Goal: Navigation & Orientation: Find specific page/section

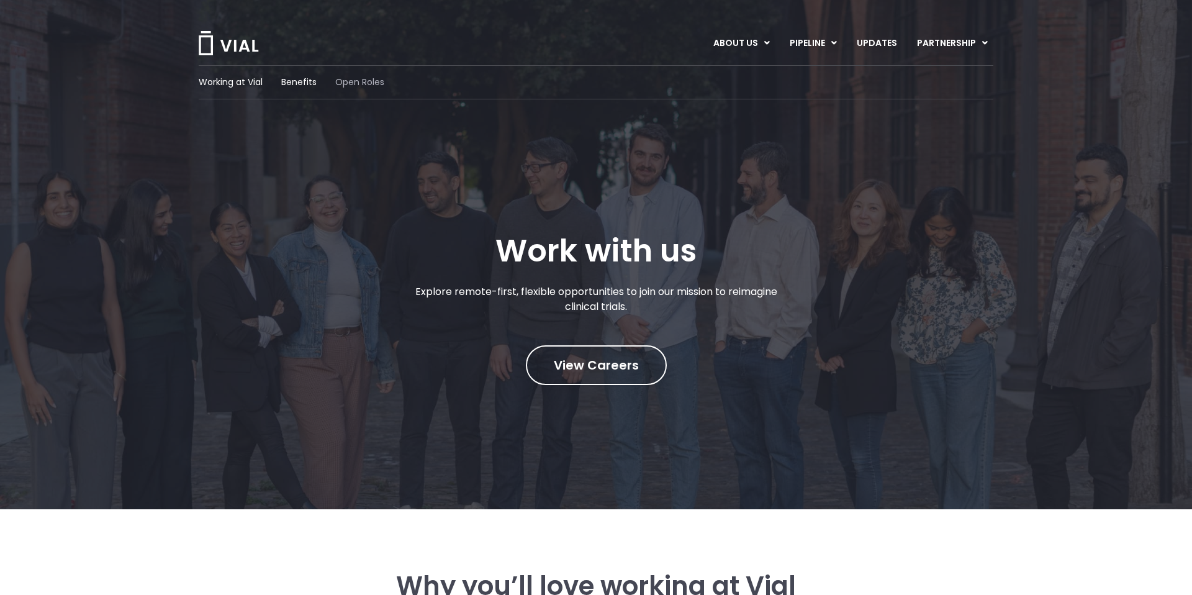
click at [357, 86] on span "Open Roles" at bounding box center [359, 82] width 49 height 13
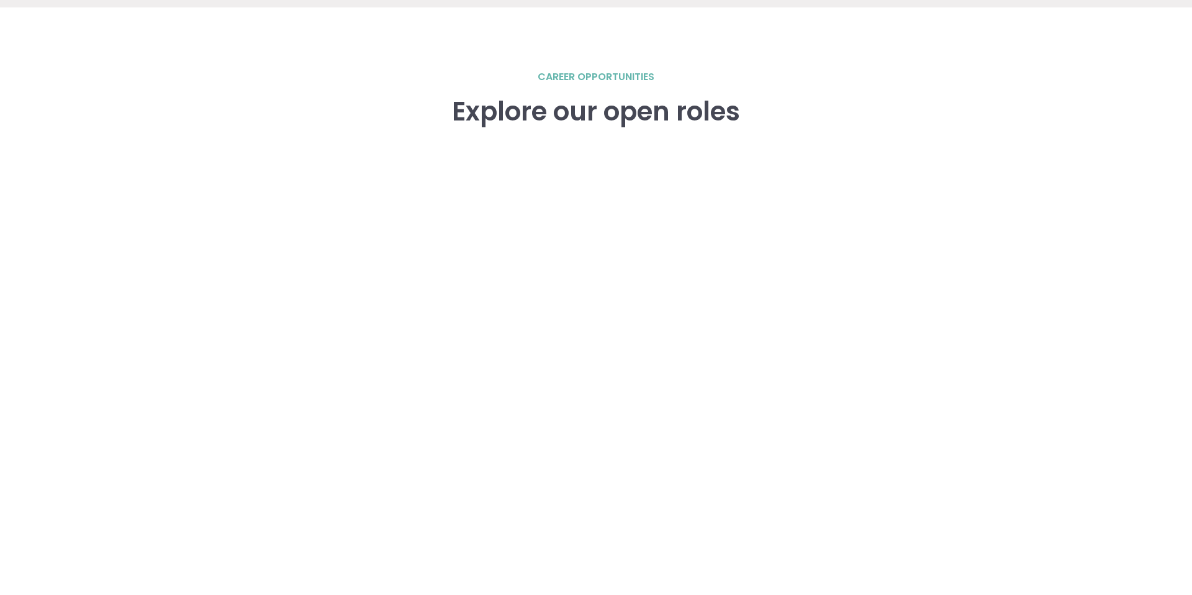
scroll to position [1718, 0]
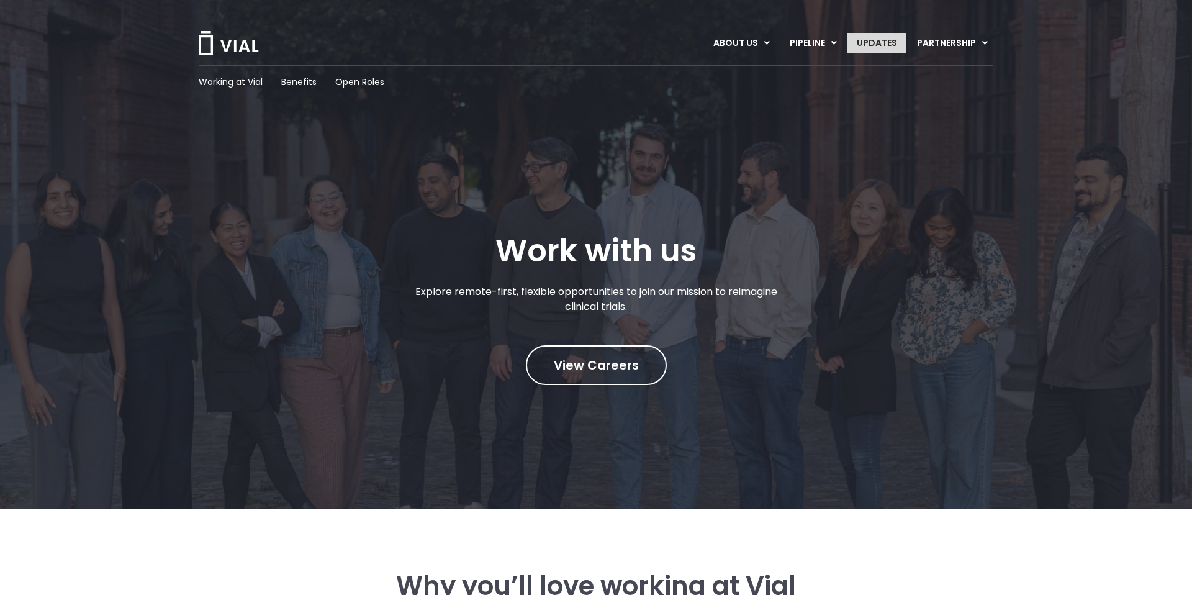
click at [857, 51] on link "UPDATES" at bounding box center [877, 43] width 60 height 21
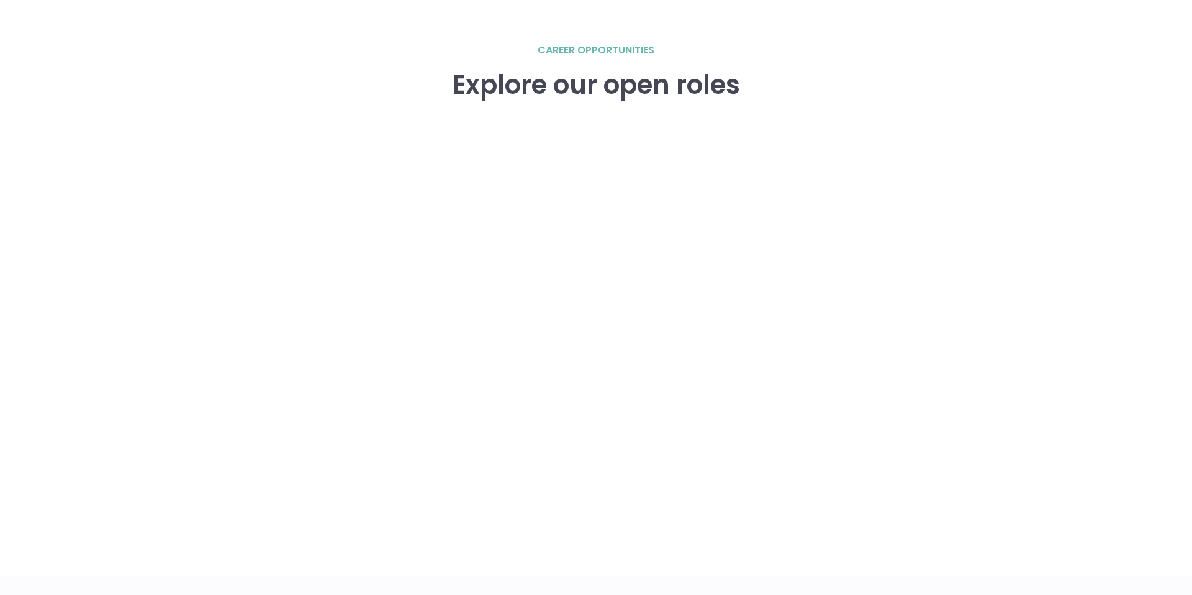
scroll to position [1738, 0]
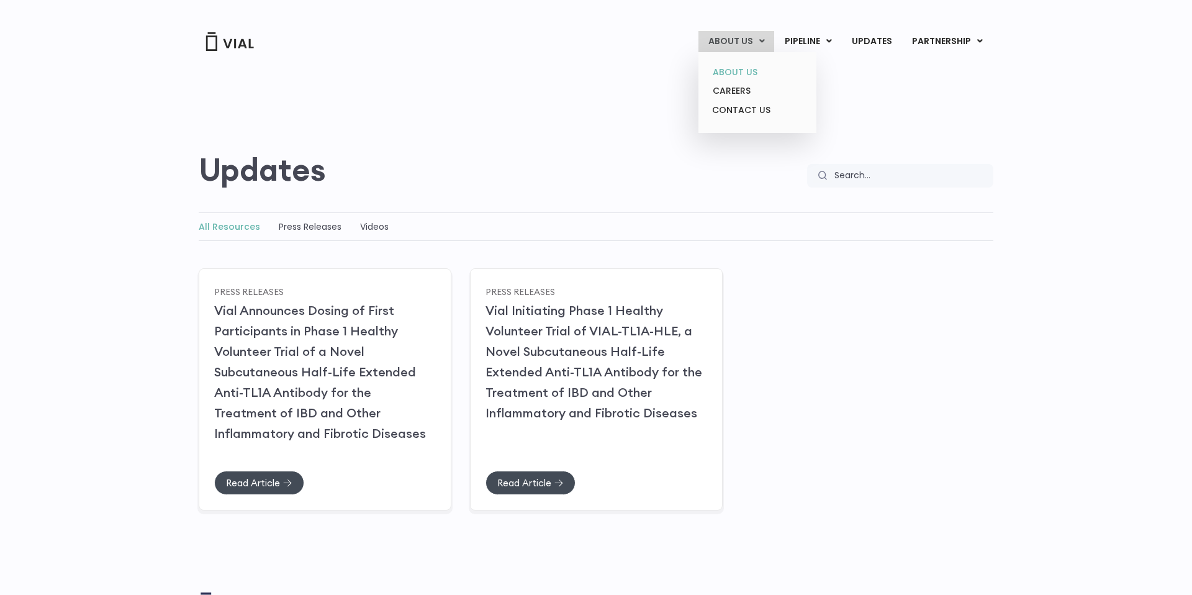
click at [727, 68] on link "ABOUT US" at bounding box center [757, 72] width 109 height 19
click at [740, 73] on link "ABOUT US" at bounding box center [757, 72] width 109 height 19
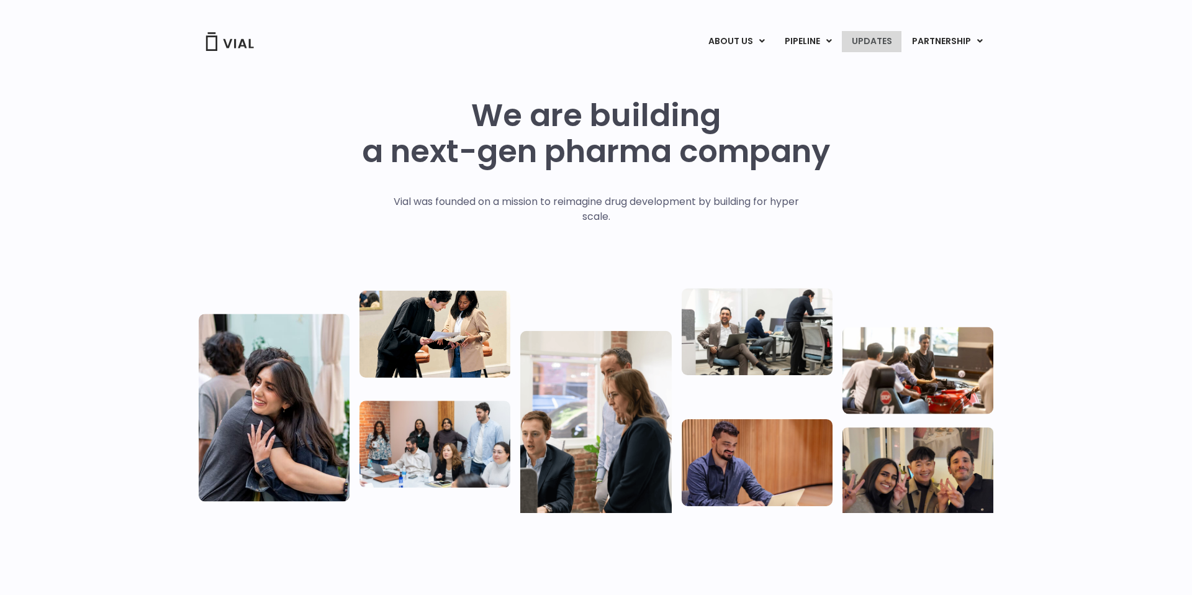
click at [897, 44] on link "UPDATES" at bounding box center [872, 41] width 60 height 21
